Goal: Task Accomplishment & Management: Use online tool/utility

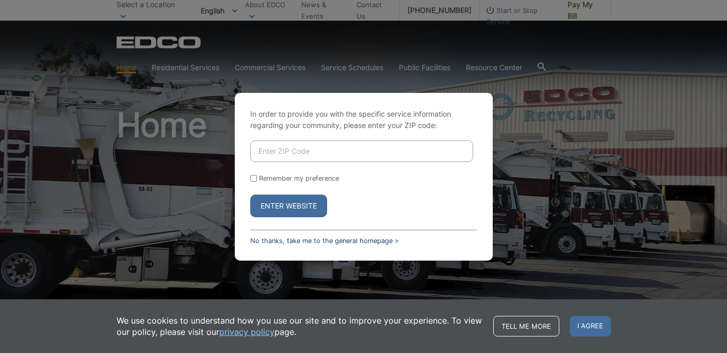
click at [292, 240] on link "No thanks, take me to the general homepage >" at bounding box center [324, 241] width 149 height 8
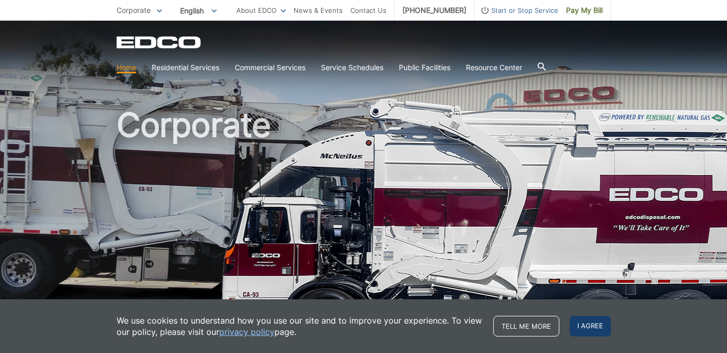
click at [587, 329] on span "I agree" at bounding box center [590, 326] width 41 height 21
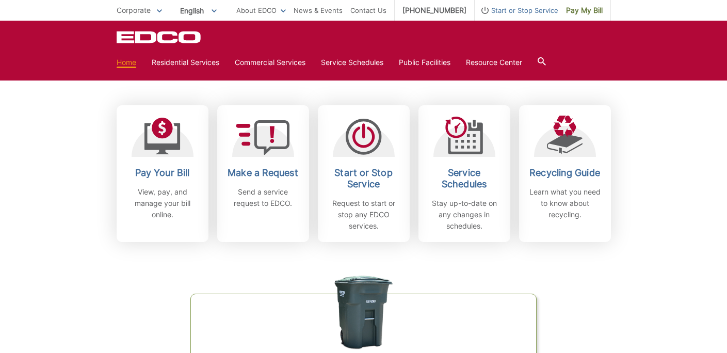
scroll to position [286, 0]
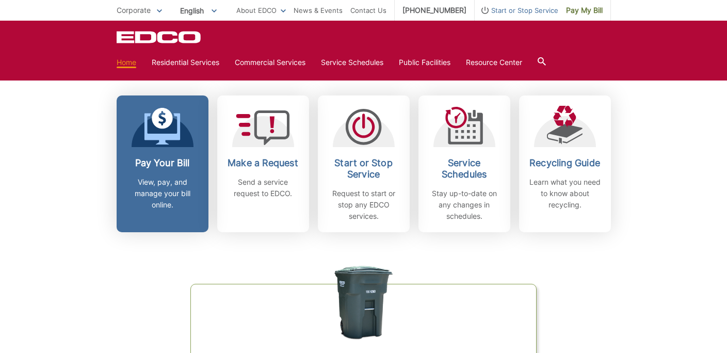
click at [160, 182] on p "View, pay, and manage your bill online." at bounding box center [162, 193] width 76 height 34
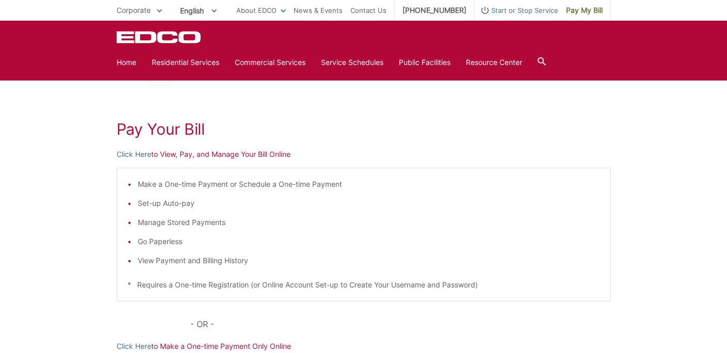
scroll to position [103, 0]
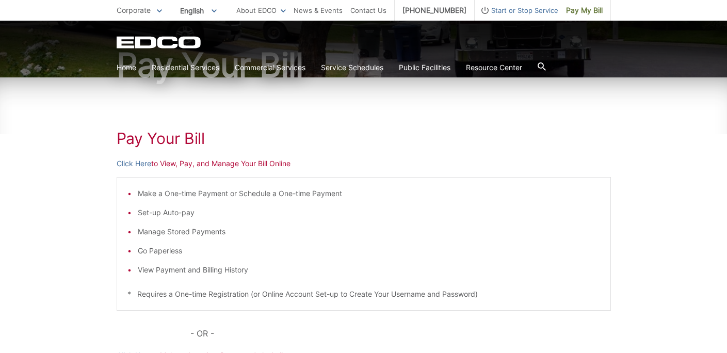
click at [190, 166] on p "Click Here to View, Pay, and Manage Your Bill Online" at bounding box center [364, 163] width 494 height 11
click at [138, 161] on link "Click Here" at bounding box center [134, 163] width 35 height 11
